Goal: Book appointment/travel/reservation

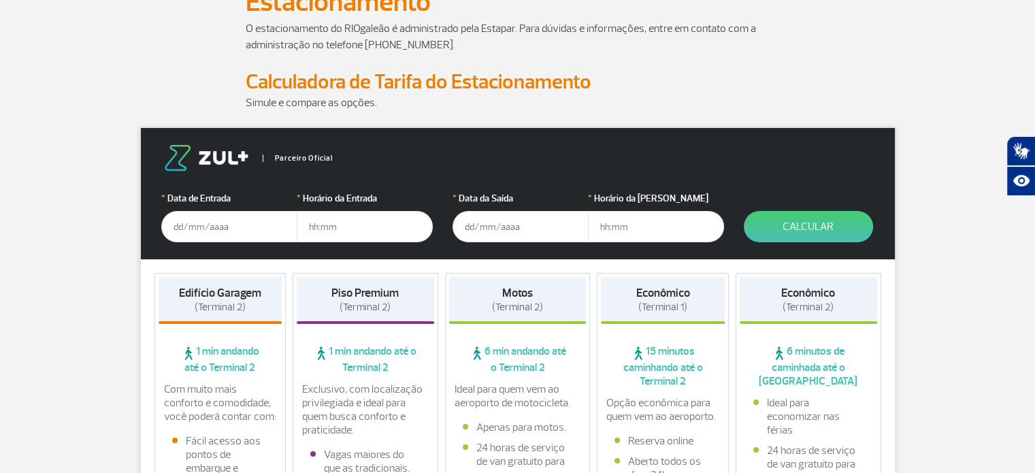
scroll to position [136, 0]
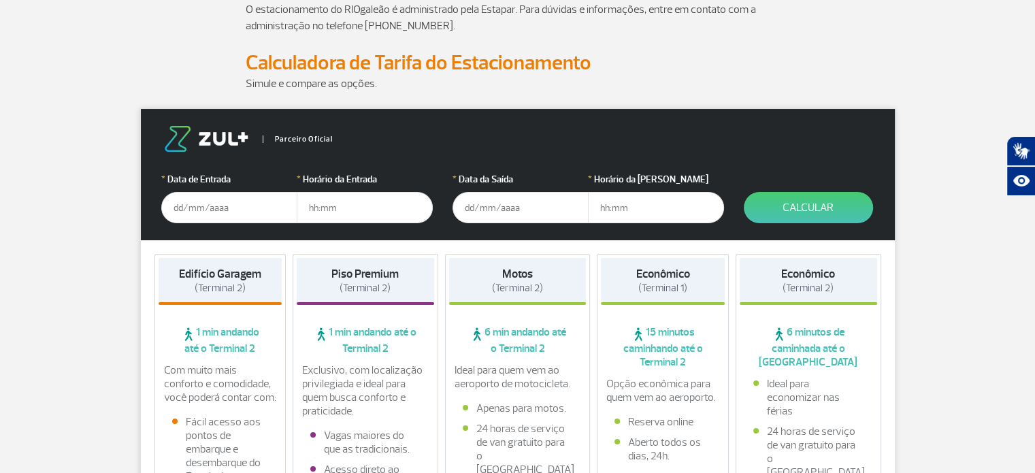
click at [178, 205] on input "text" at bounding box center [229, 207] width 136 height 31
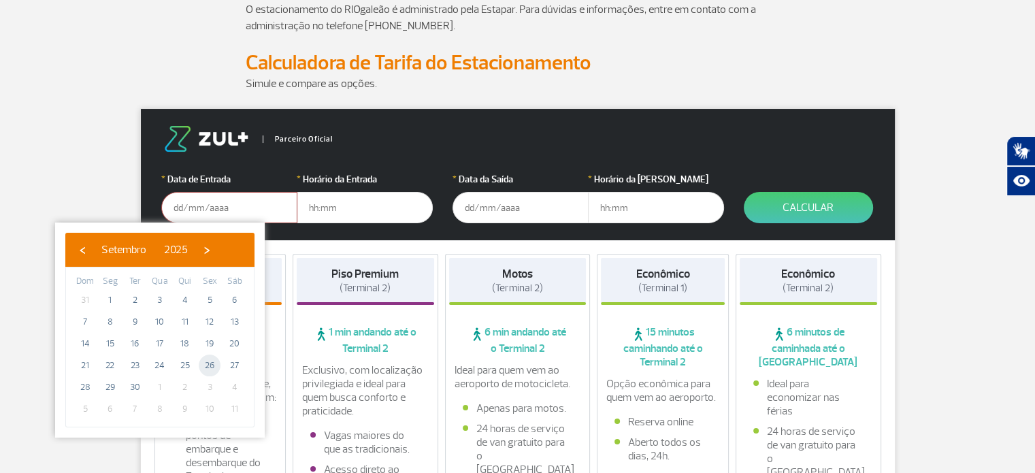
click at [210, 364] on span "26" at bounding box center [210, 366] width 22 height 22
type input "[DATE]"
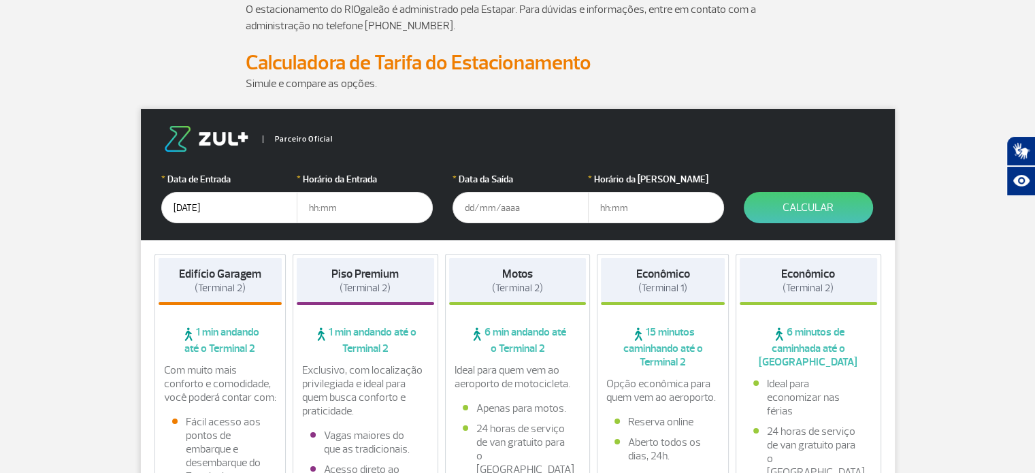
click at [310, 205] on input "text" at bounding box center [365, 207] width 136 height 31
type input "08:00"
click at [465, 207] on input "text" at bounding box center [521, 207] width 136 height 31
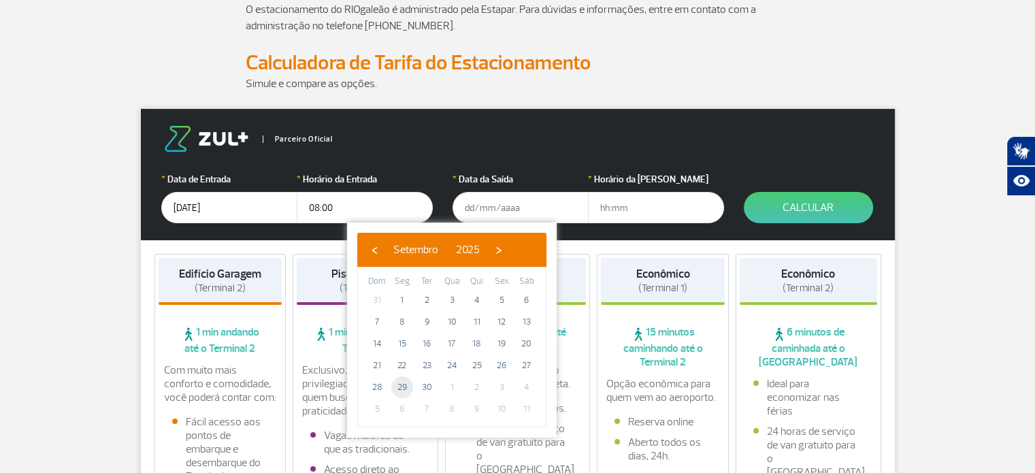
click at [400, 385] on span "29" at bounding box center [402, 387] width 22 height 22
type input "[DATE]"
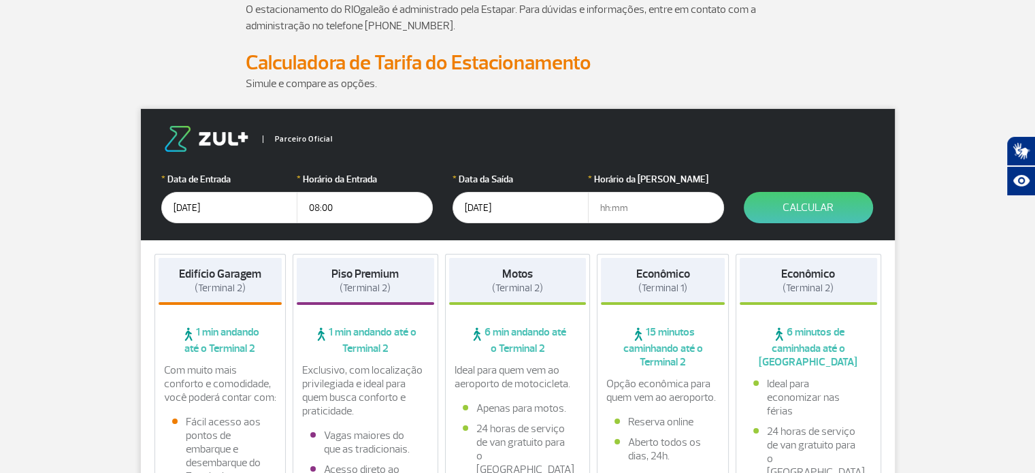
click at [602, 205] on input "text" at bounding box center [656, 207] width 136 height 31
type input "01:00"
click at [792, 206] on button "Calcular" at bounding box center [808, 207] width 129 height 31
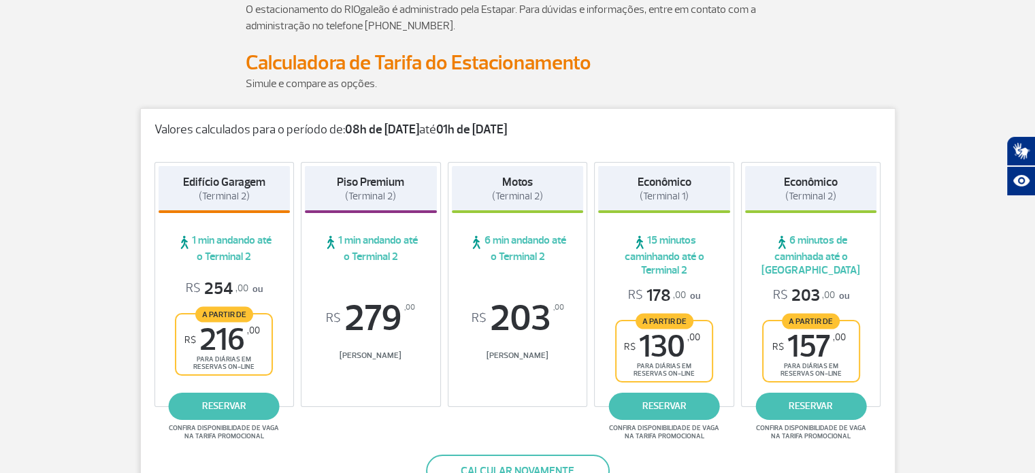
scroll to position [204, 0]
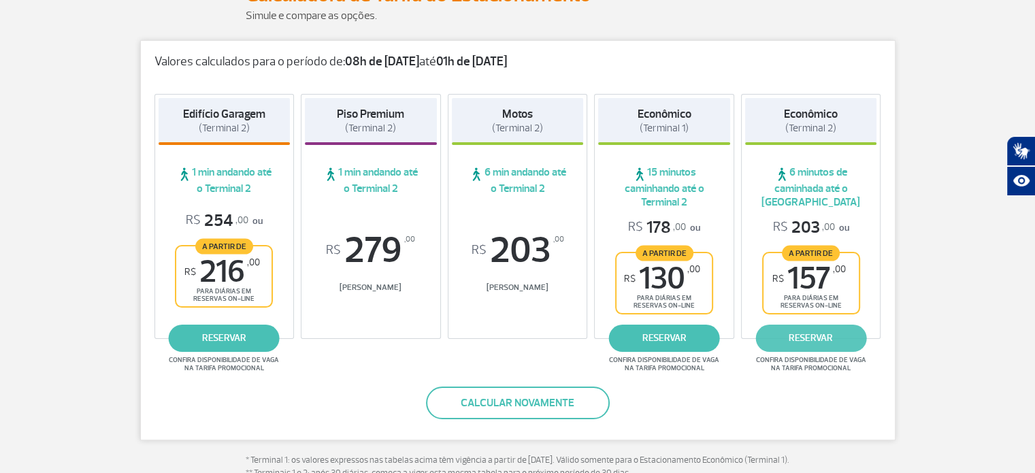
click at [819, 338] on link "reservar" at bounding box center [811, 338] width 111 height 27
click at [814, 336] on link "reservar" at bounding box center [811, 338] width 111 height 27
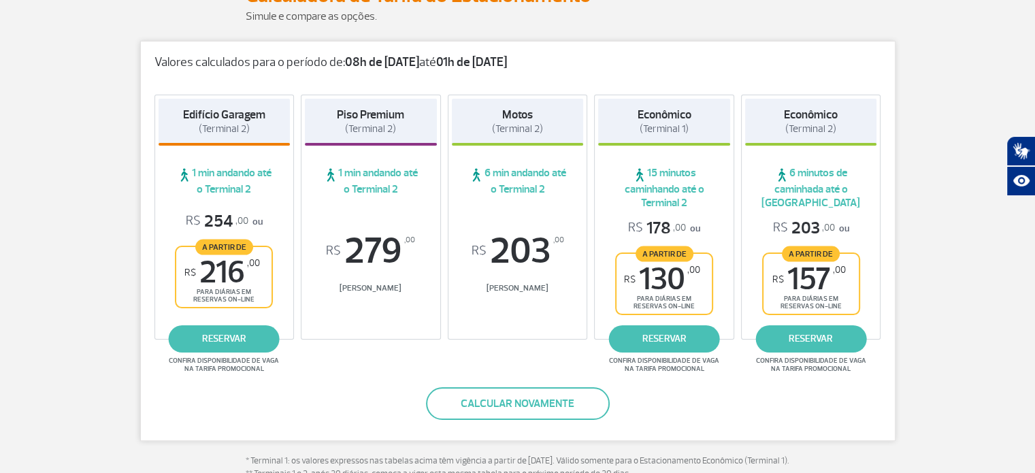
scroll to position [272, 0]
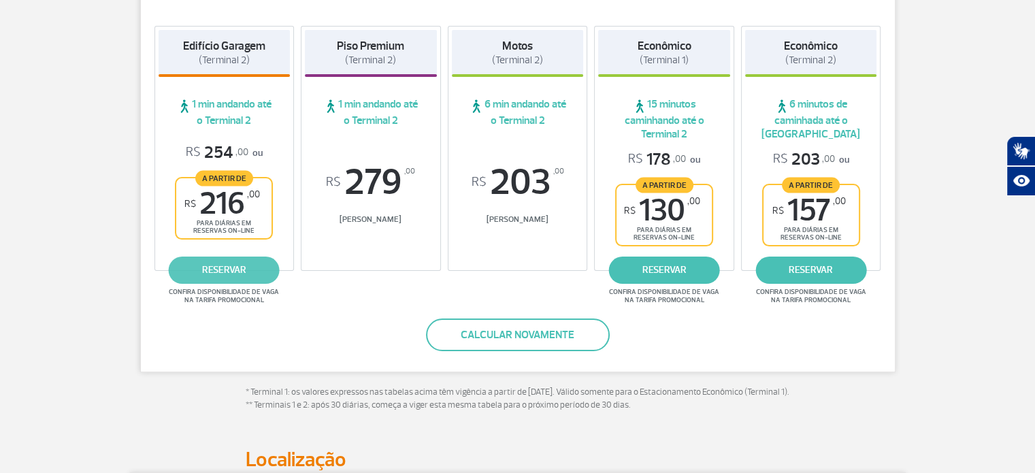
click at [229, 270] on link "reservar" at bounding box center [224, 270] width 111 height 27
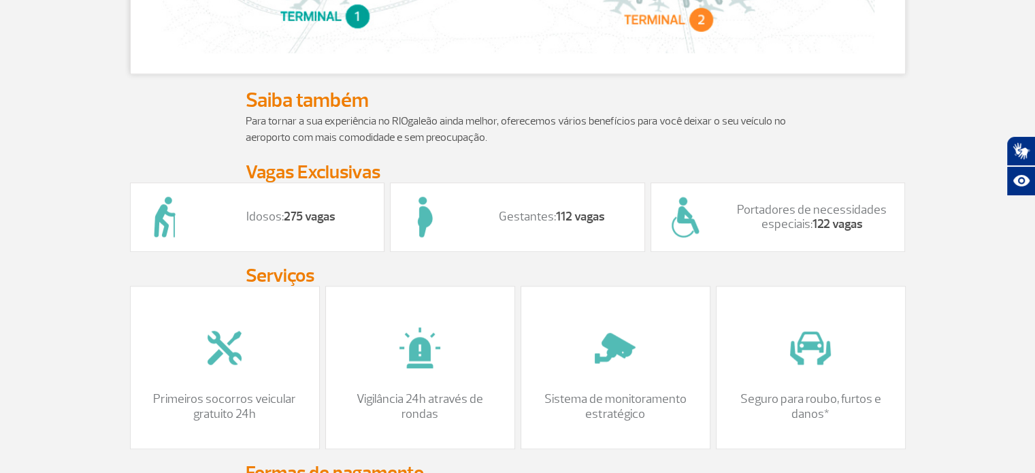
scroll to position [953, 0]
